Goal: Task Accomplishment & Management: Use online tool/utility

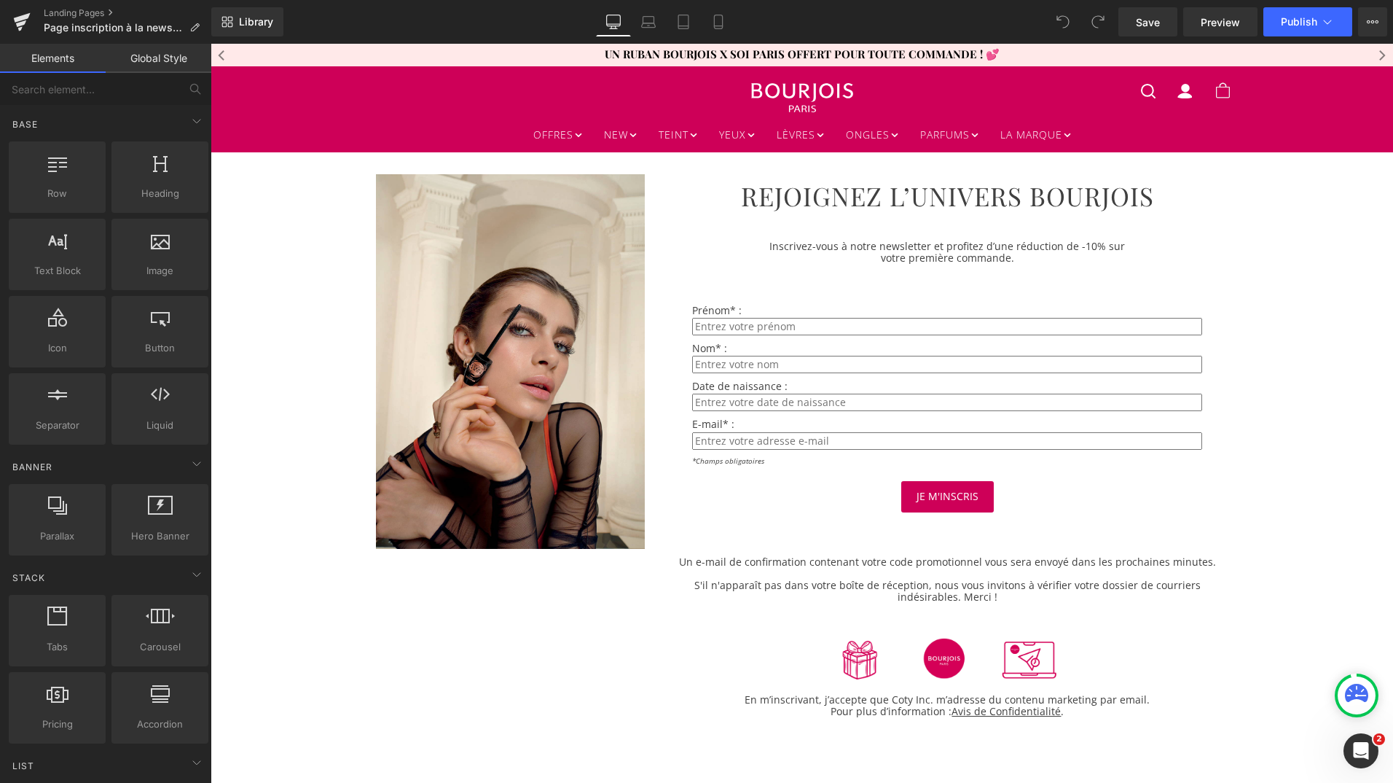
click at [1281, 458] on div "Image REJOIGNEZ L’UNIVERS BOURJOIS Heading Row Inscrivez-vous à notre newslette…" at bounding box center [802, 534] width 1183 height 764
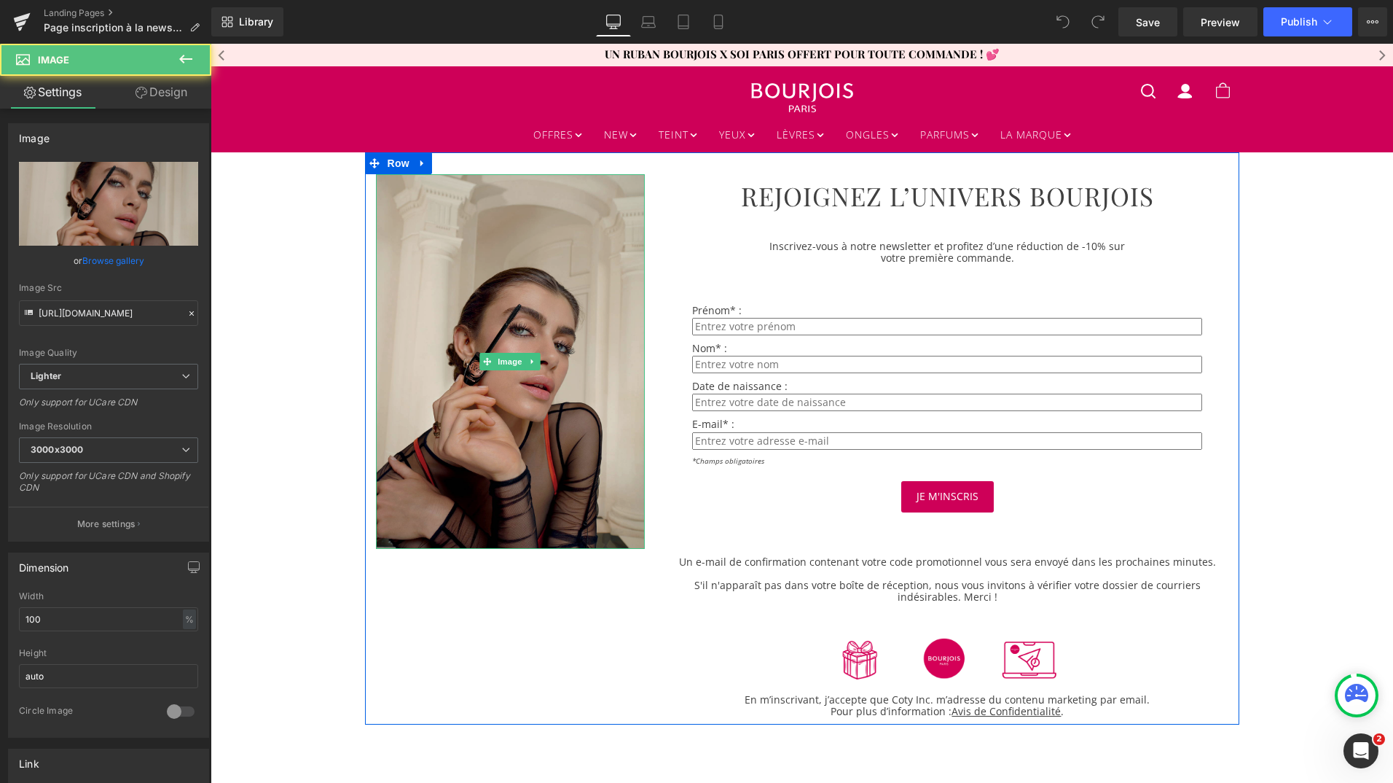
click at [575, 417] on img at bounding box center [511, 361] width 270 height 375
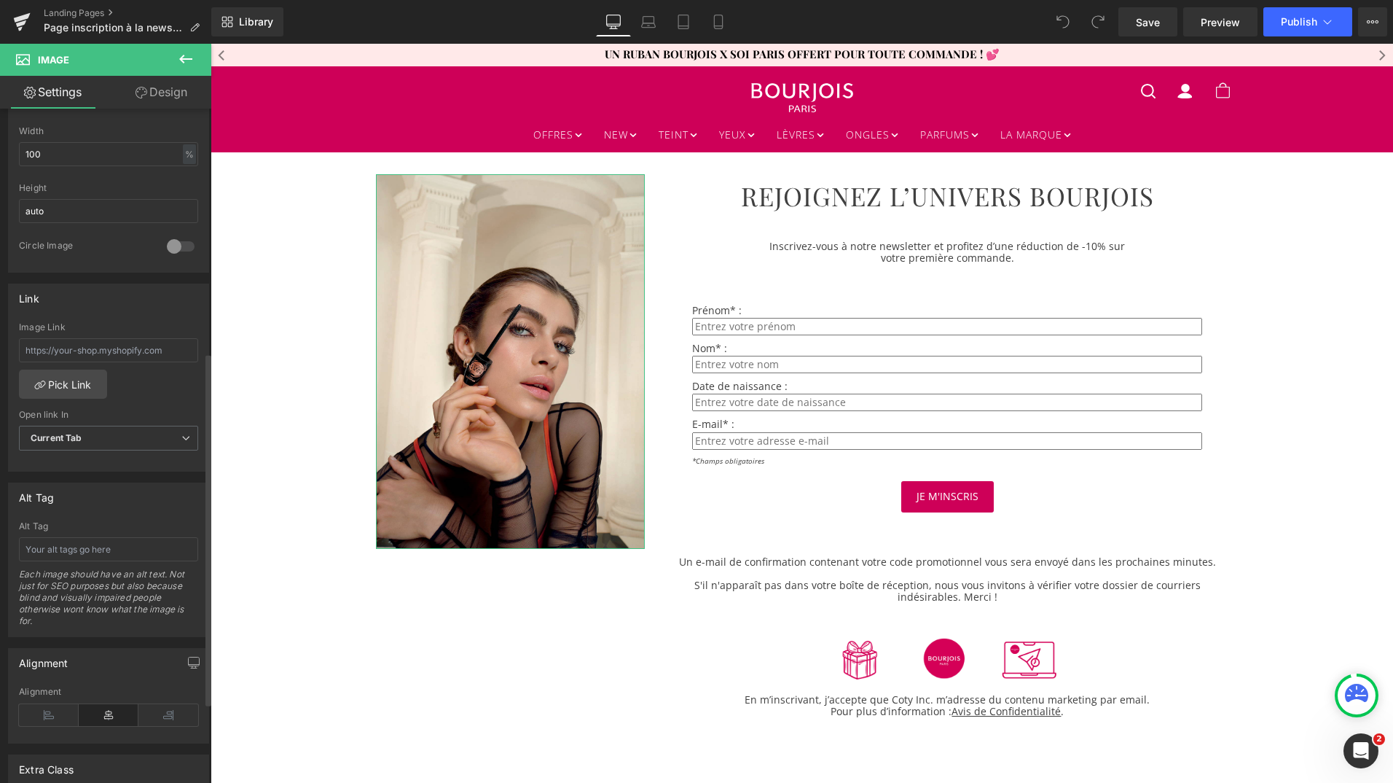
scroll to position [467, 0]
click at [63, 546] on input "text" at bounding box center [108, 547] width 179 height 24
paste input "Femme appliquant un mascara longue tenue [PERSON_NAME]"
type input "Femme appliquant un mascara longue tenue [PERSON_NAME]"
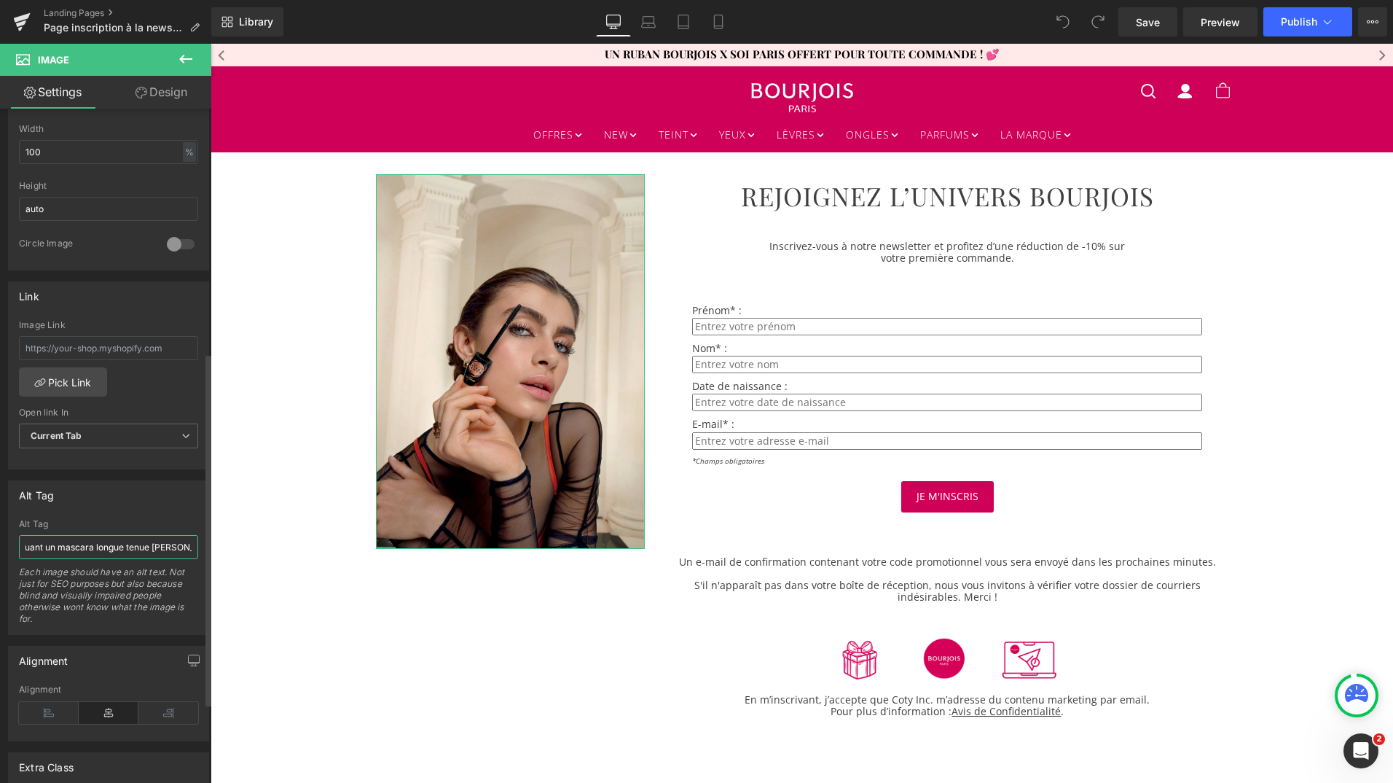
click at [127, 548] on input "Femme appliquant un mascara longue tenue [PERSON_NAME]" at bounding box center [108, 547] width 179 height 24
click at [25, 542] on input "Femme appliquant un mascara longue tenue [PERSON_NAME]" at bounding box center [108, 547] width 179 height 24
click at [311, 571] on div "Image REJOIGNEZ L’UNIVERS BOURJOIS Heading Row Inscrivez-vous à notre newslette…" at bounding box center [802, 534] width 1183 height 764
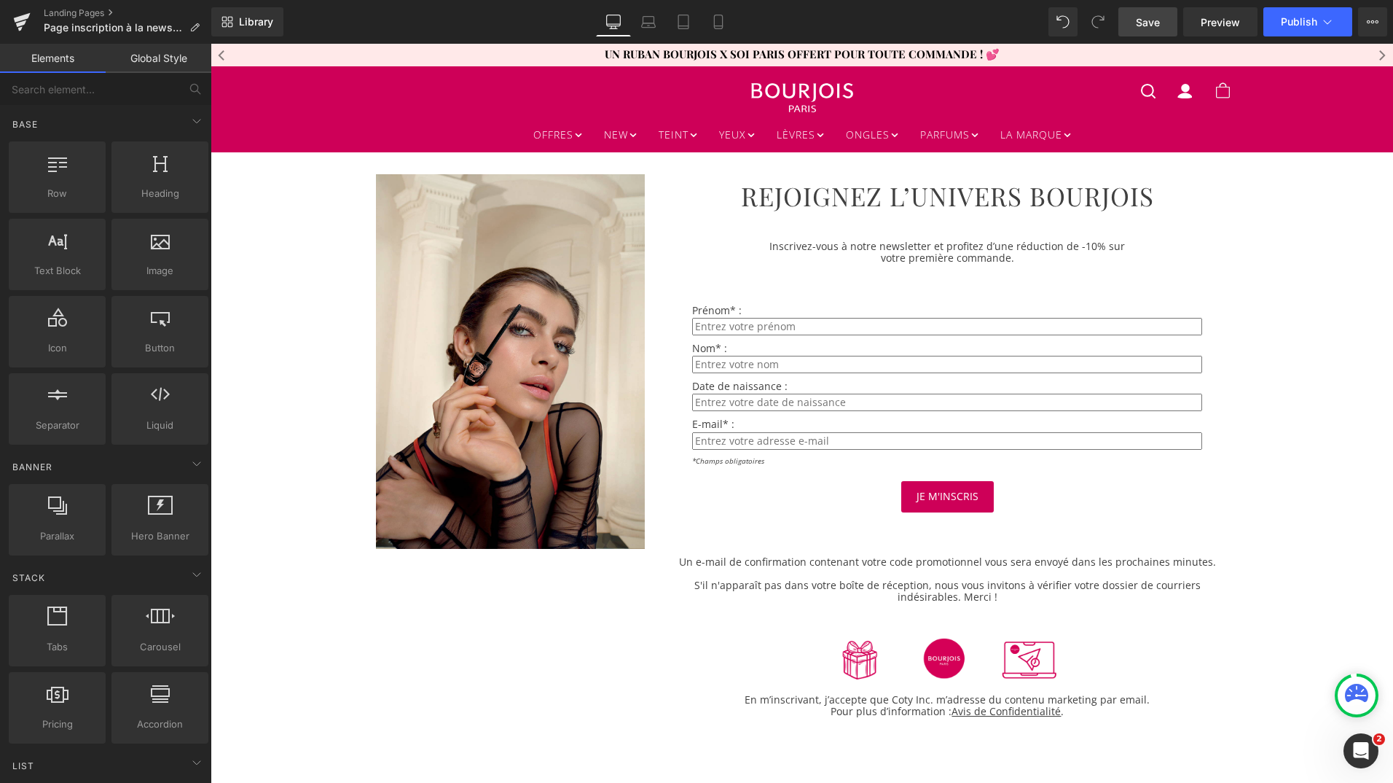
click at [1143, 23] on span "Save" at bounding box center [1148, 22] width 24 height 15
click at [1283, 29] on button "Publish" at bounding box center [1308, 21] width 89 height 29
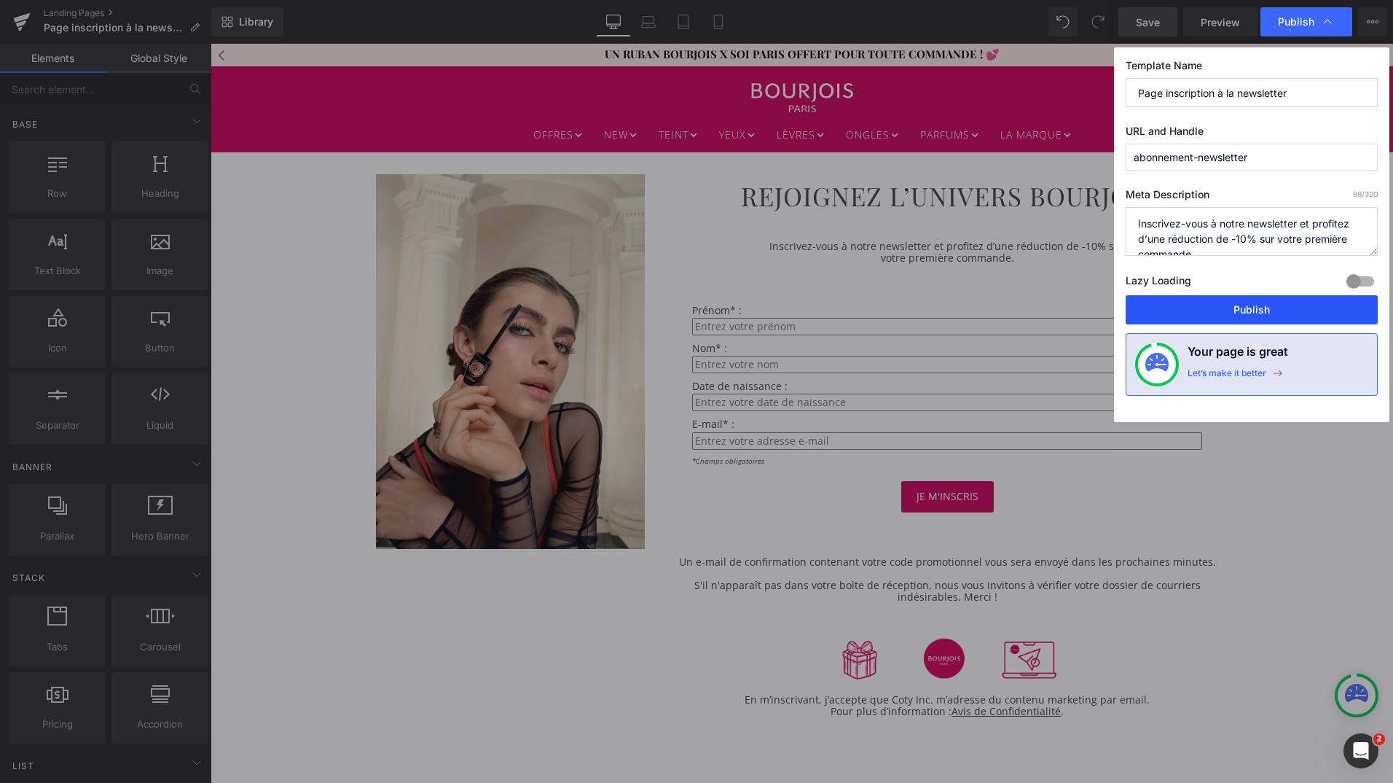
click at [1210, 307] on button "Publish" at bounding box center [1252, 309] width 252 height 29
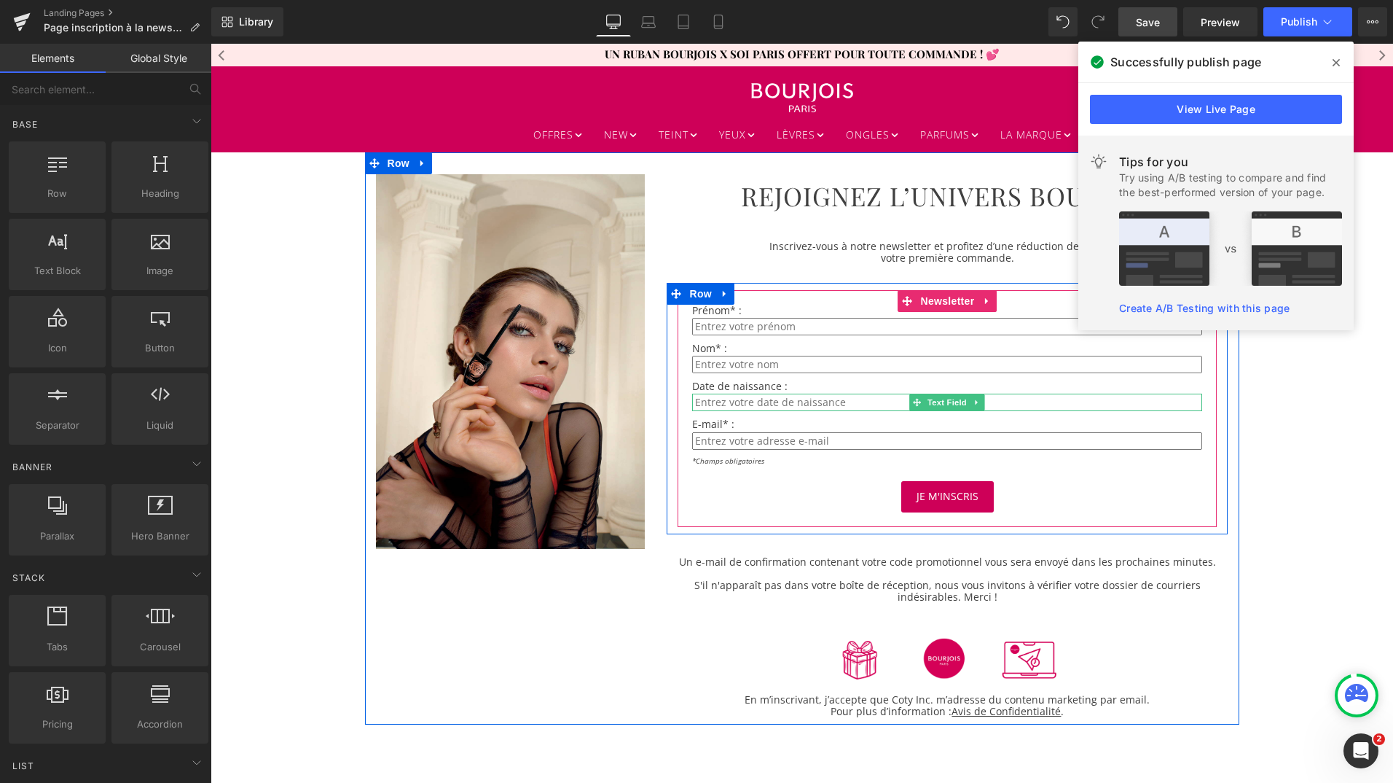
click at [1178, 403] on input "text" at bounding box center [947, 401] width 510 height 17
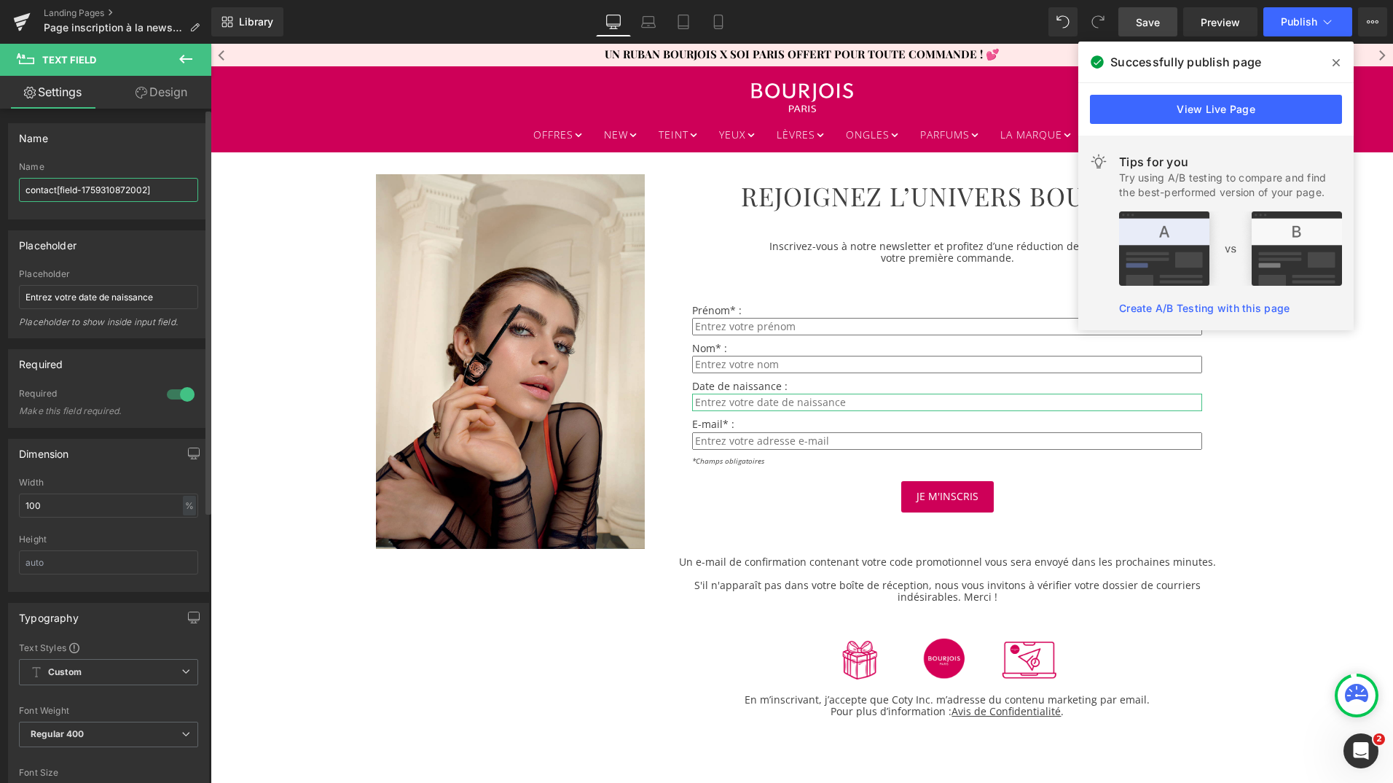
click at [131, 190] on input "contact[field-1759310872002]" at bounding box center [108, 190] width 179 height 24
click at [152, 190] on input "contact[field-1759310872002]" at bounding box center [108, 190] width 179 height 24
drag, startPoint x: 159, startPoint y: 189, endPoint x: 0, endPoint y: 177, distance: 159.3
click at [0, 177] on html "You are previewing how the will restyle your page. You can not edit Elements in…" at bounding box center [696, 391] width 1393 height 783
paste input "<input type="text" name="contact[field-1759310872002]" placeholder="DD-MM-YYYY"…"
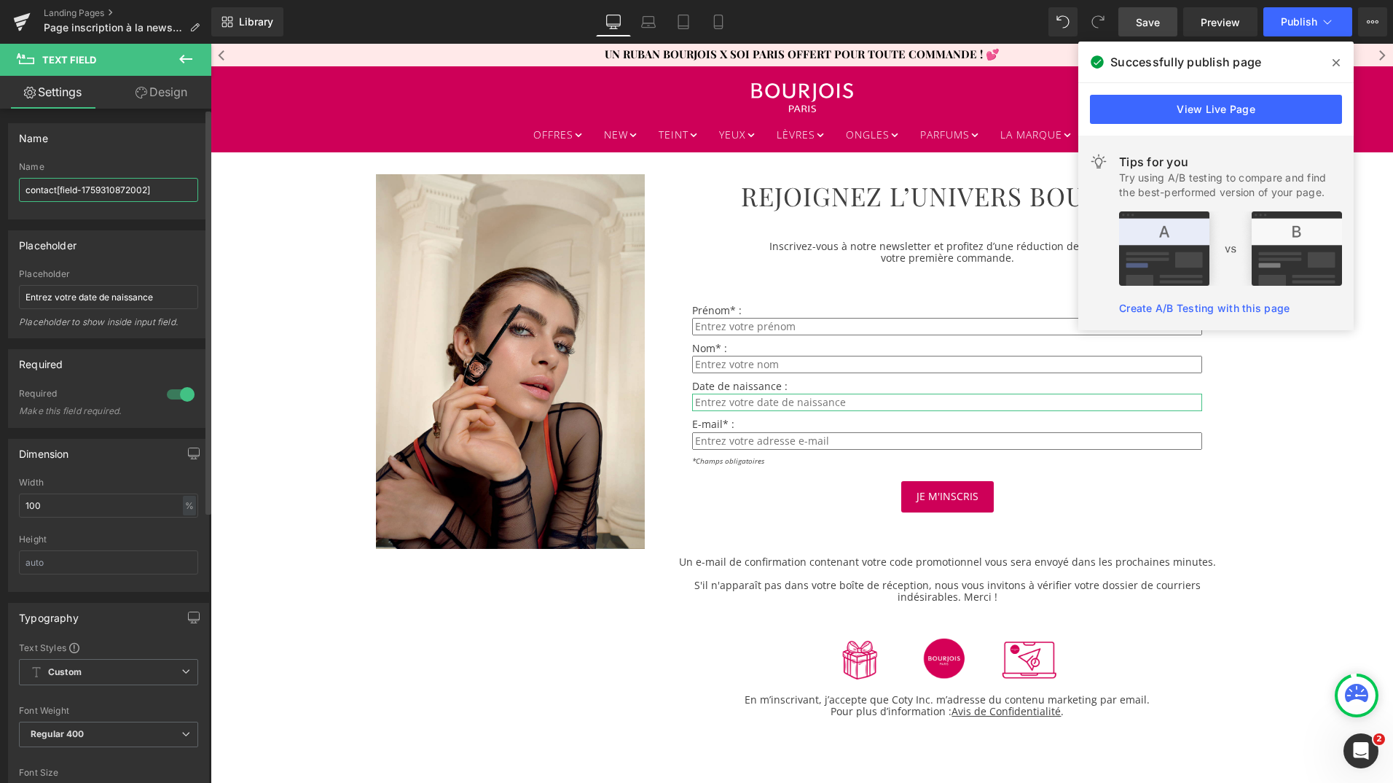
type input "<input type="text" name="contact[field-1759310872002]" placeholder="DD-MM-YYYY"…"
click at [1262, 472] on div "Image REJOIGNEZ L’UNIVERS BOURJOIS Heading Row Inscrivez-vous à notre newslette…" at bounding box center [802, 534] width 1183 height 764
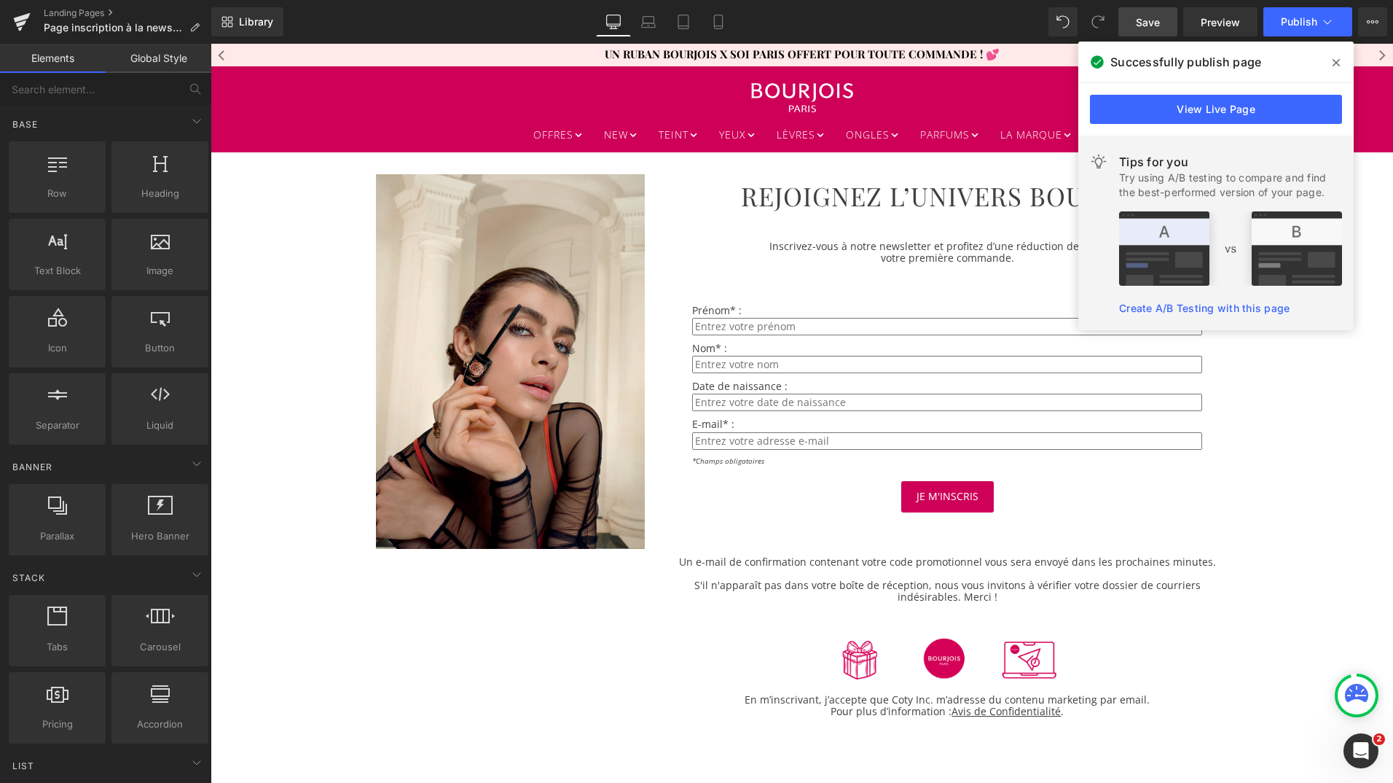
click at [1139, 28] on span "Save" at bounding box center [1148, 22] width 24 height 15
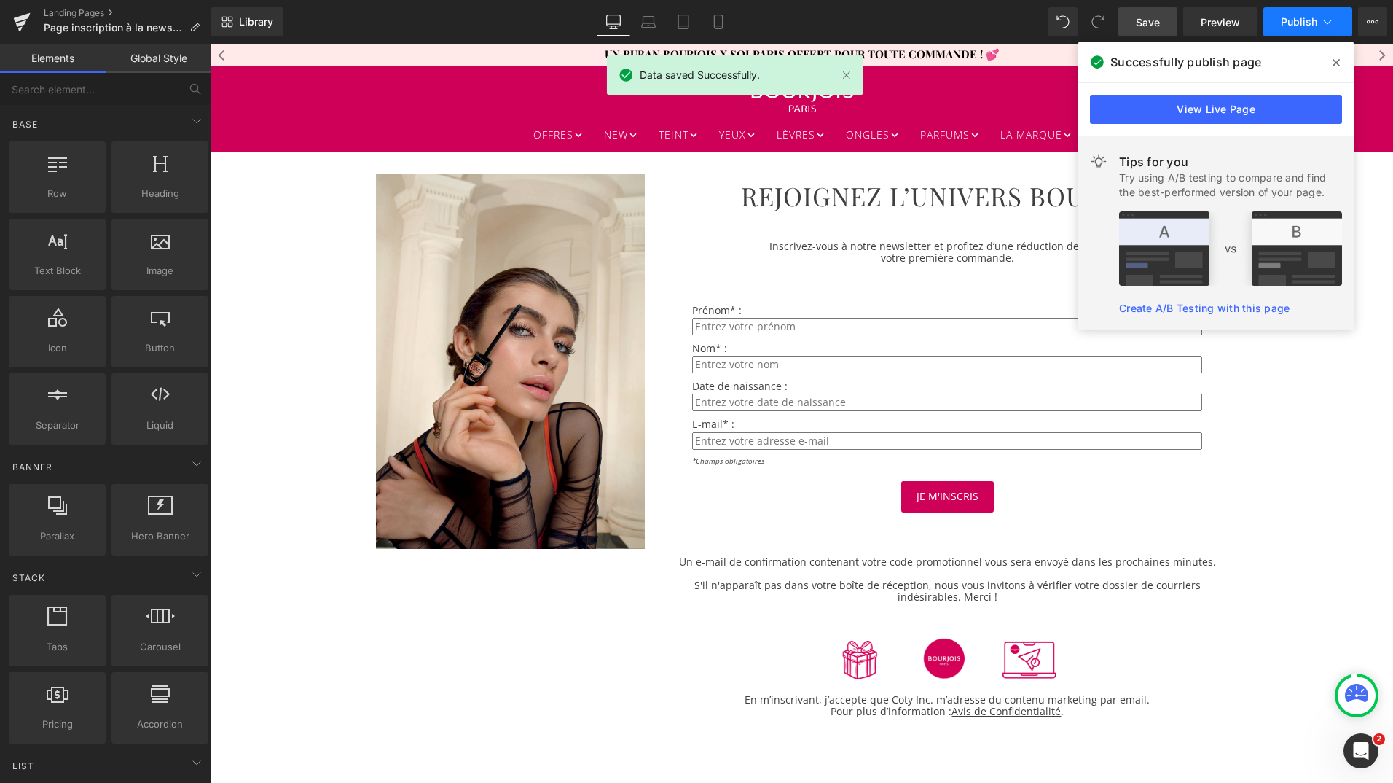
click at [1287, 24] on span "Publish" at bounding box center [1299, 22] width 36 height 12
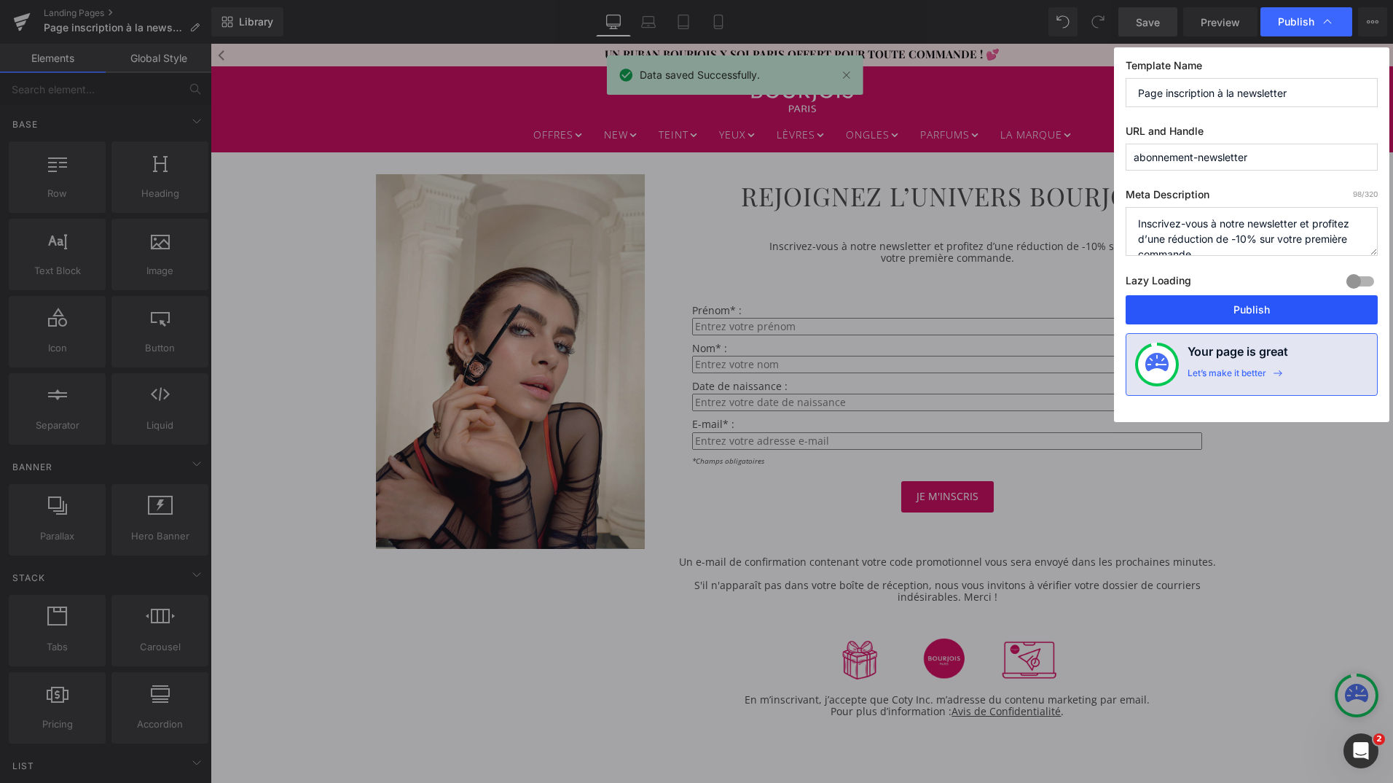
click at [1200, 302] on button "Publish" at bounding box center [1252, 309] width 252 height 29
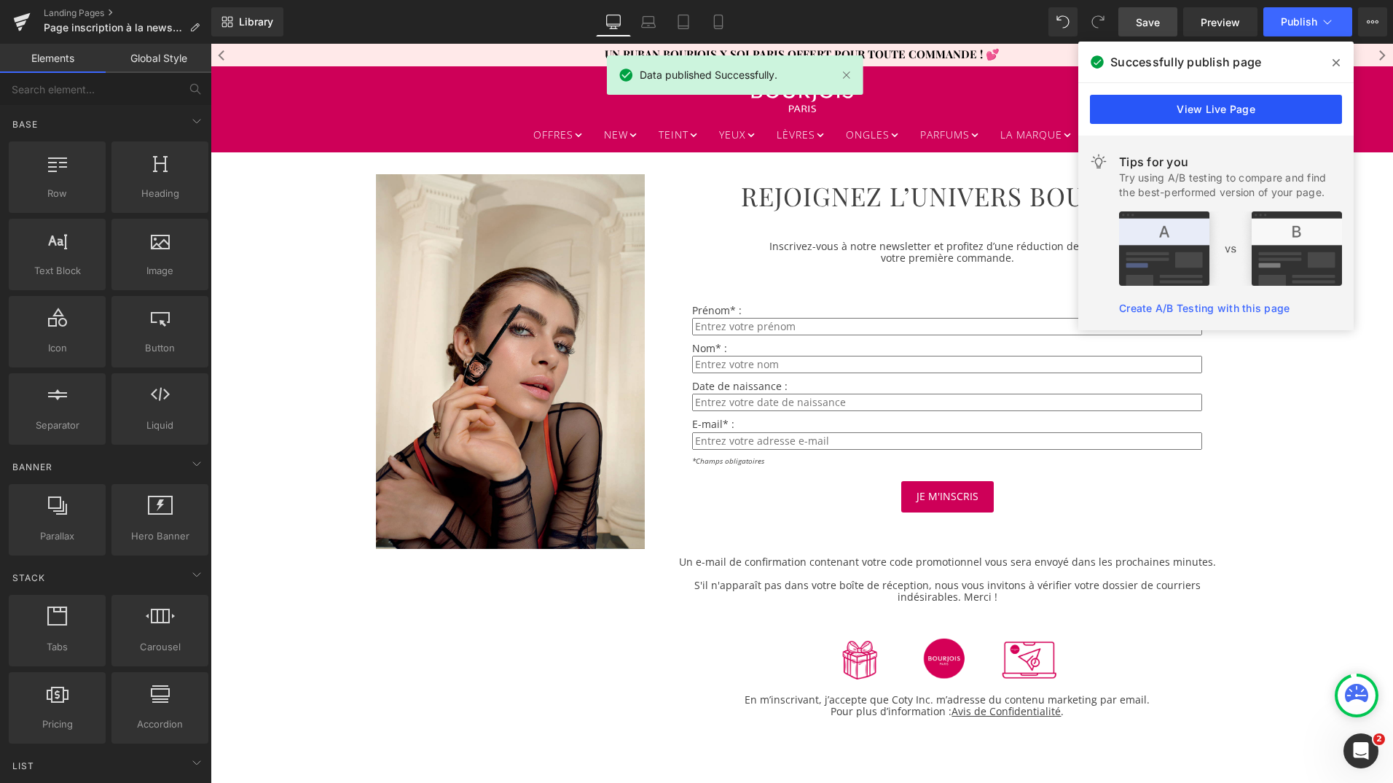
click at [1207, 118] on link "View Live Page" at bounding box center [1216, 109] width 252 height 29
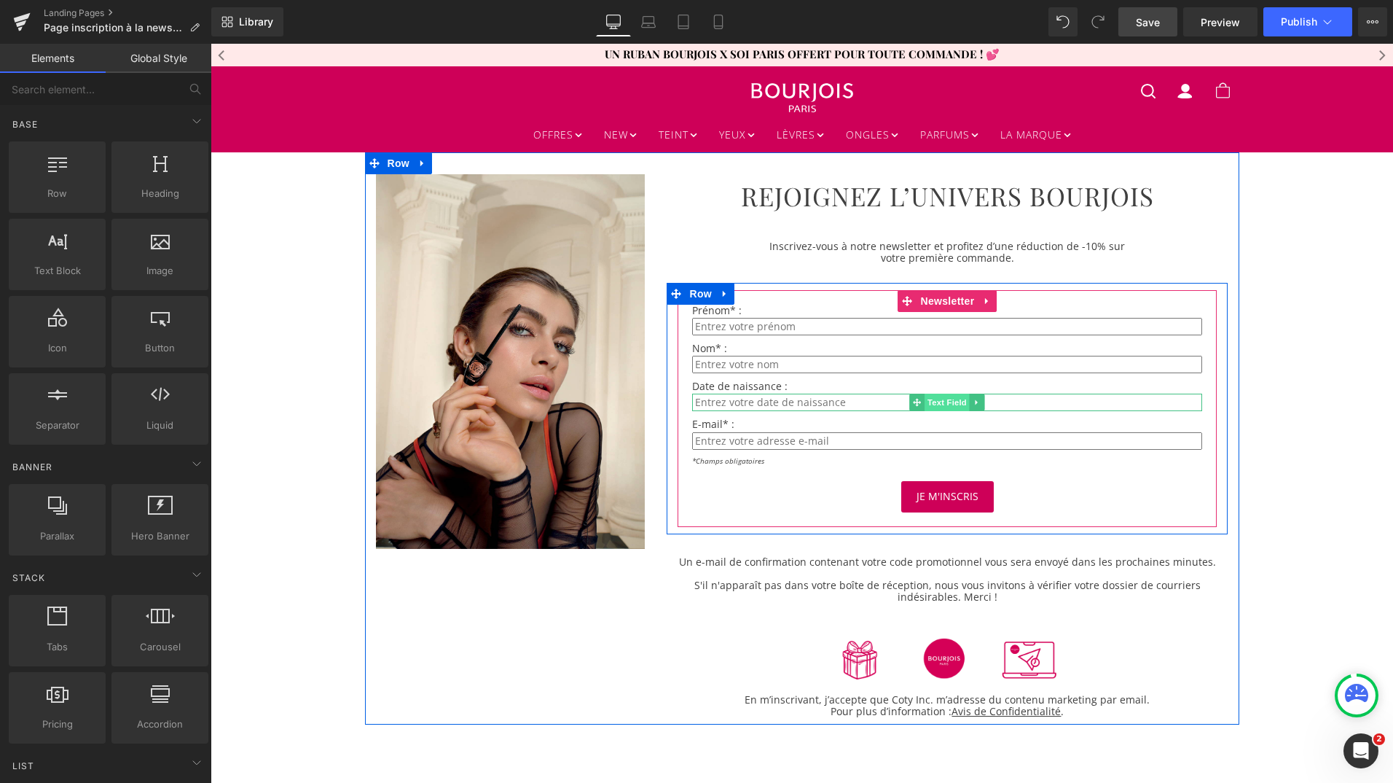
click at [935, 407] on span "Text Field" at bounding box center [947, 401] width 45 height 17
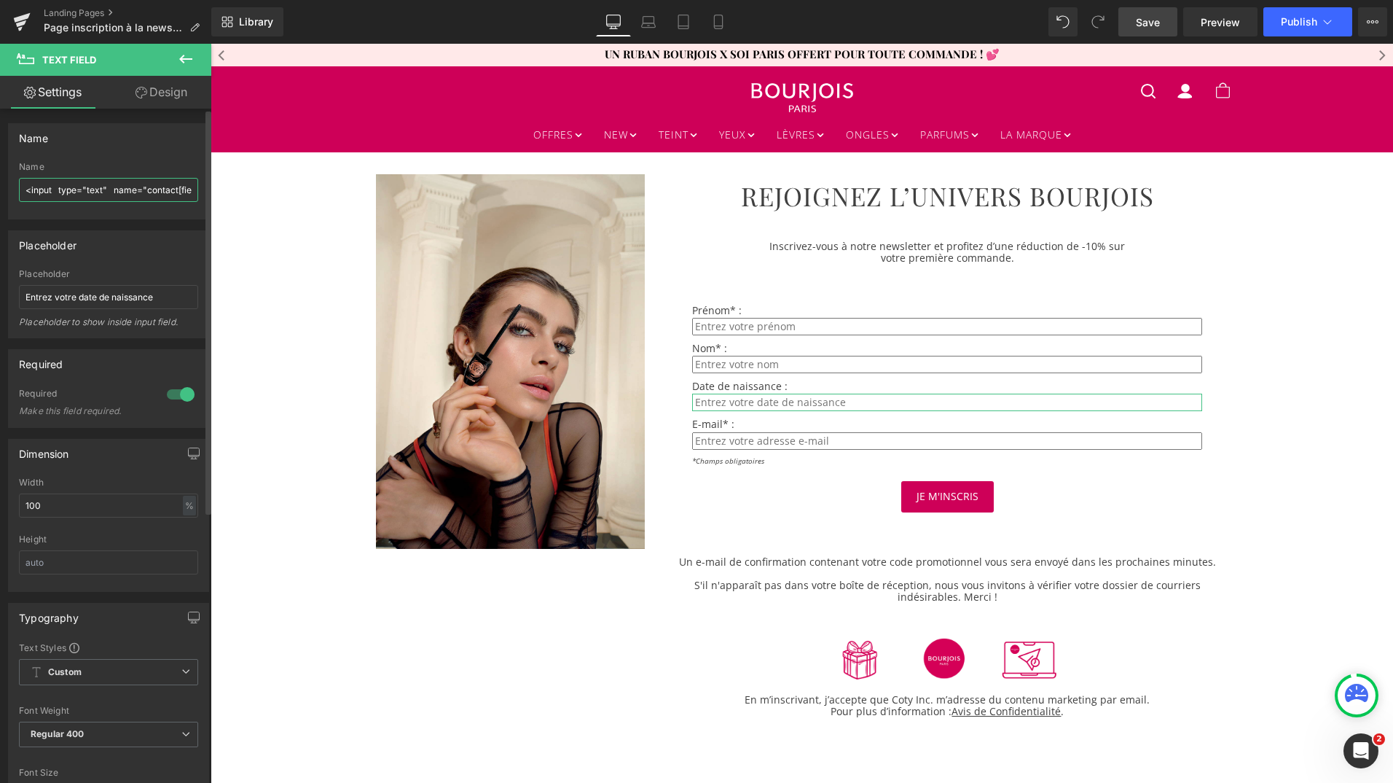
click at [128, 191] on input "<input type="text" name="contact[field-1759310872002]" placeholder="DD-MM-YYYY"…" at bounding box center [108, 190] width 179 height 24
click at [265, 234] on div "Image REJOIGNEZ L’UNIVERS BOURJOIS Heading Row Inscrivez-vous à notre newslette…" at bounding box center [802, 534] width 1183 height 764
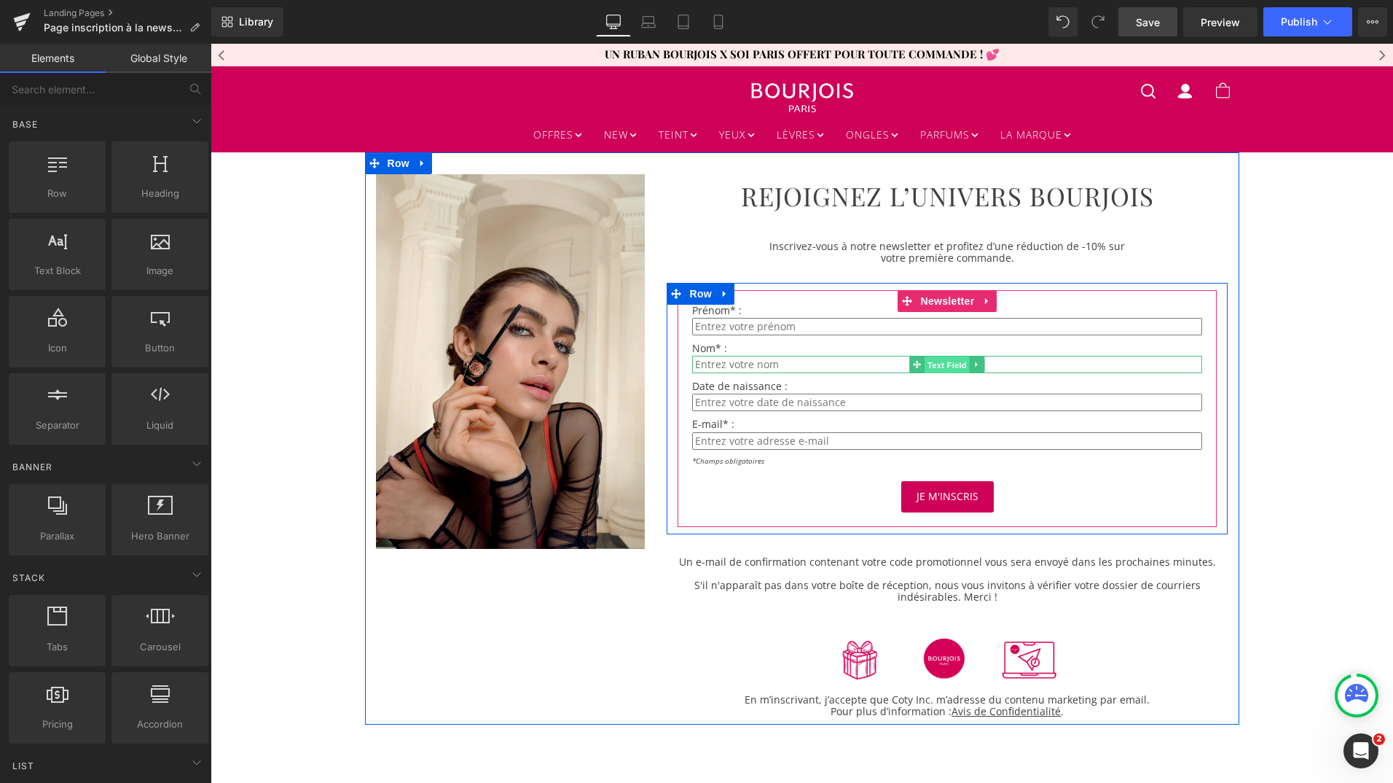
click at [937, 367] on span "Text Field" at bounding box center [947, 364] width 45 height 17
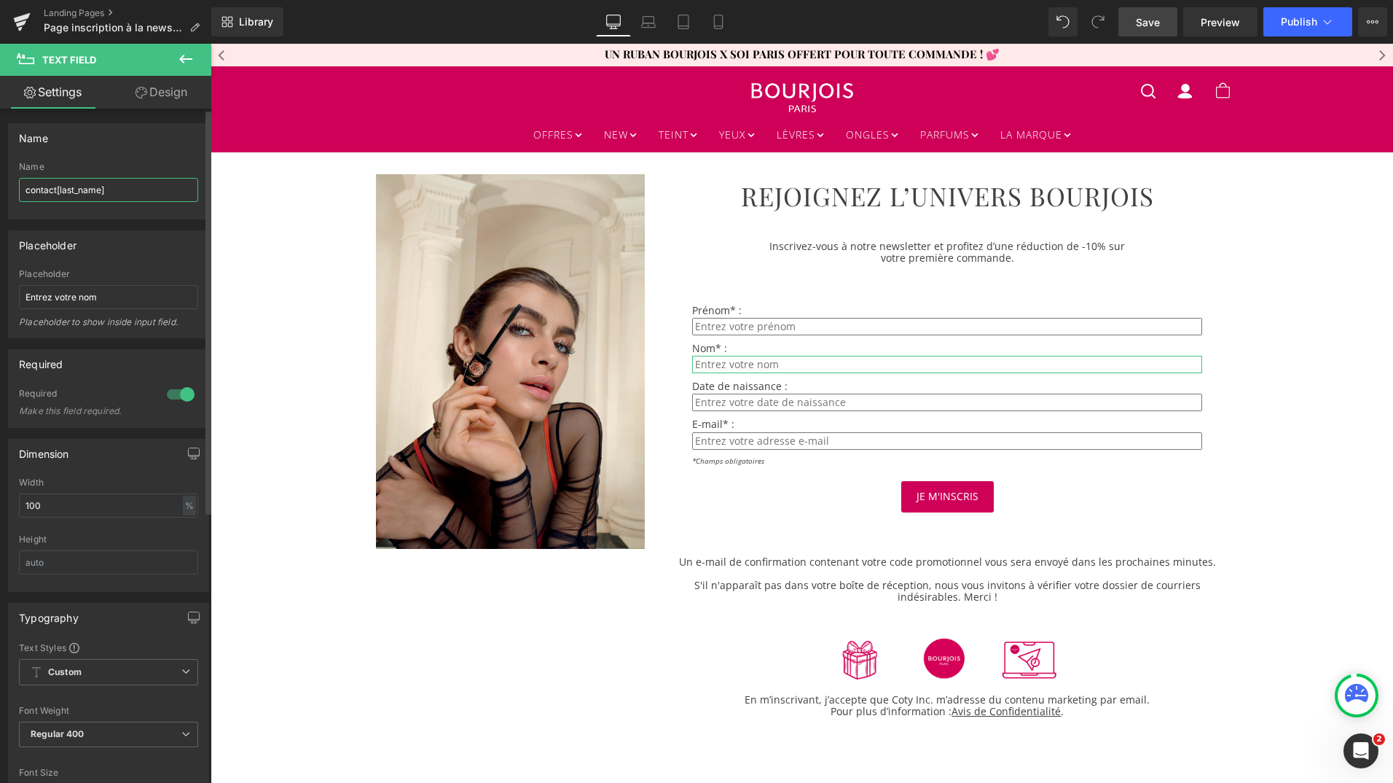
drag, startPoint x: 99, startPoint y: 189, endPoint x: 60, endPoint y: 191, distance: 38.7
click at [60, 191] on input "contact[last_name]" at bounding box center [108, 190] width 179 height 24
type input "contact[birthday]"
click at [181, 149] on div "Name" at bounding box center [109, 138] width 200 height 28
click at [1138, 28] on span "Save" at bounding box center [1148, 22] width 24 height 15
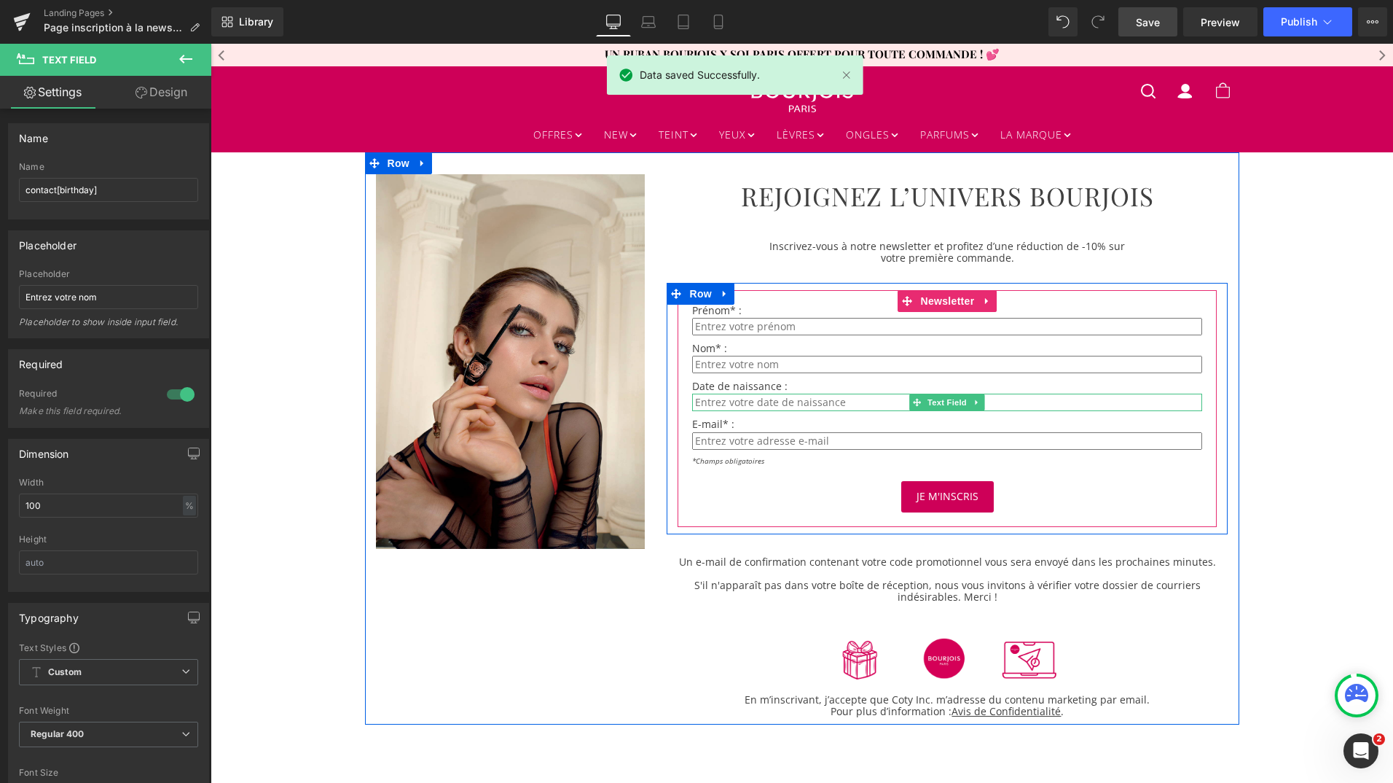
click at [716, 404] on input "text" at bounding box center [947, 401] width 510 height 17
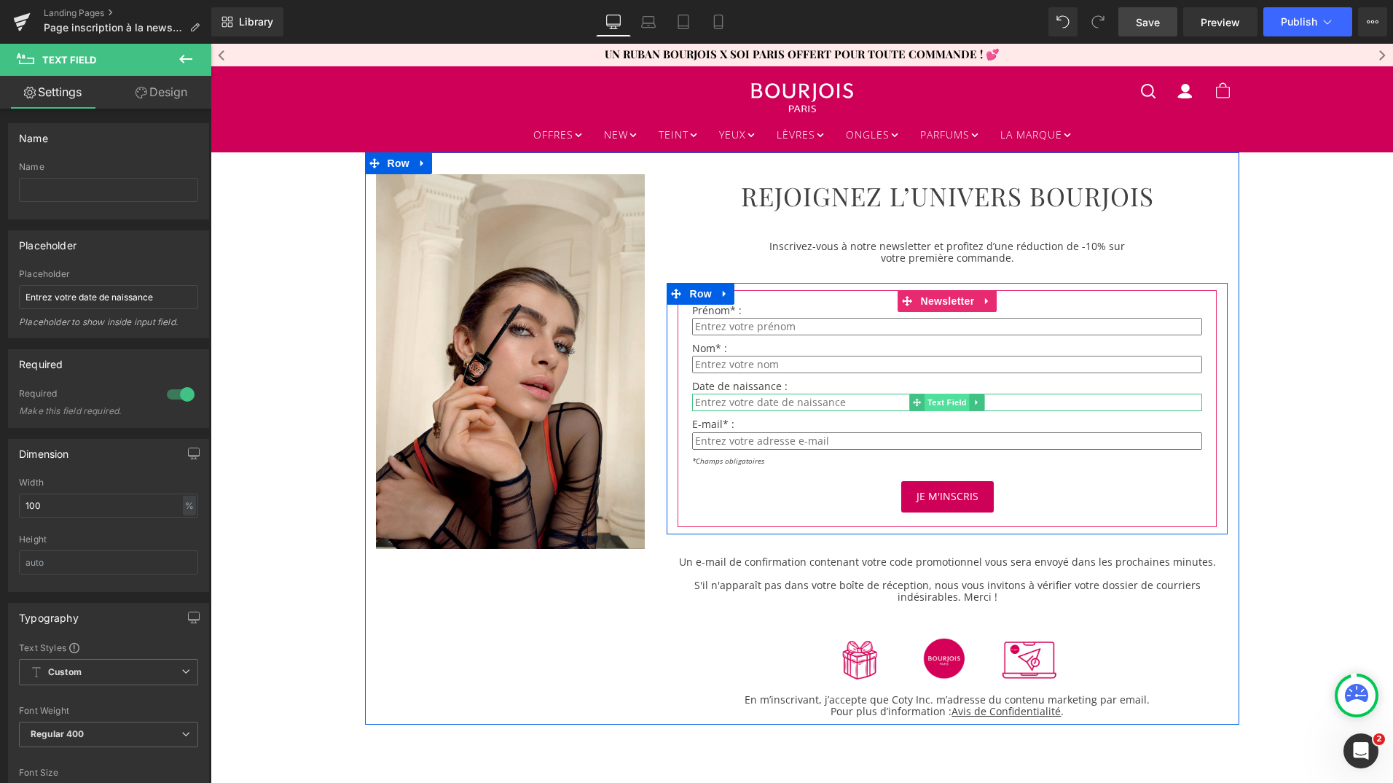
click at [944, 401] on span "Text Field" at bounding box center [947, 401] width 45 height 17
click at [933, 401] on span "Text Field" at bounding box center [947, 402] width 45 height 17
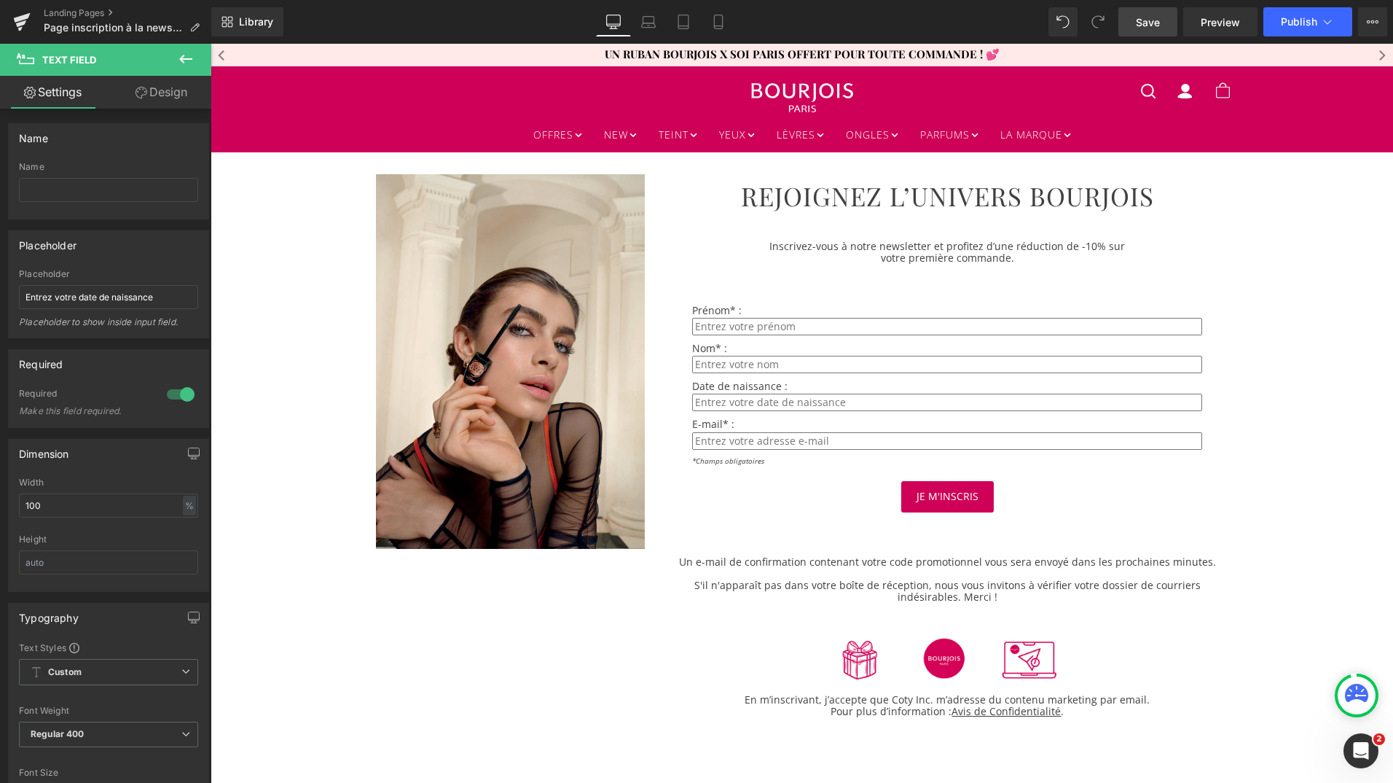
click at [291, 225] on div "Image REJOIGNEZ L’UNIVERS BOURJOIS Heading Row Inscrivez-vous à notre newslette…" at bounding box center [802, 534] width 1183 height 764
